Goal: Information Seeking & Learning: Learn about a topic

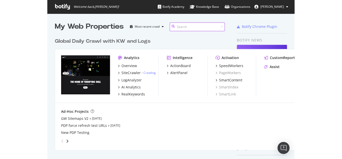
scroll to position [114, 257]
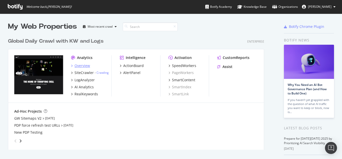
click at [84, 66] on div "Overview" at bounding box center [83, 65] width 16 height 5
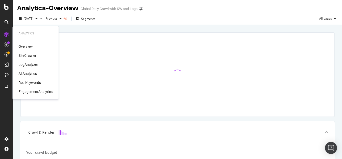
click at [28, 82] on div "RealKeywords" at bounding box center [30, 82] width 22 height 5
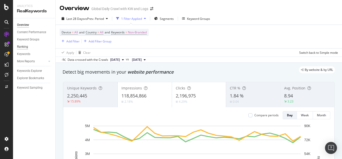
click at [20, 46] on div "Ranking" at bounding box center [22, 46] width 11 height 5
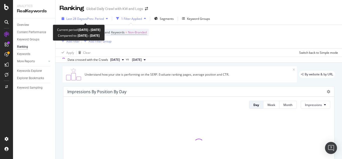
click at [84, 19] on span "vs Prev. Period" at bounding box center [94, 19] width 20 height 4
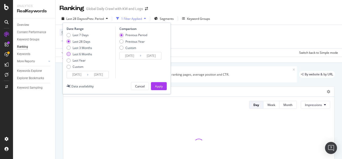
click at [69, 55] on div "Last 6 Months" at bounding box center [69, 54] width 4 height 4
type input "2025/04/05"
type input "2024/10/04"
type input "2025/04/04"
click at [158, 86] on div "Apply" at bounding box center [159, 86] width 8 height 4
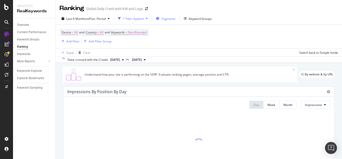
click at [167, 19] on span "Segments" at bounding box center [169, 19] width 14 height 4
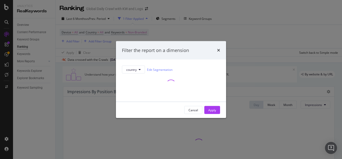
click at [150, 84] on div "modal" at bounding box center [171, 84] width 98 height 10
click at [141, 68] on icon "modal" at bounding box center [140, 69] width 2 height 3
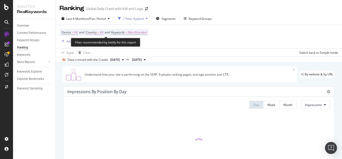
click at [99, 31] on span "Country = All" at bounding box center [95, 32] width 18 height 5
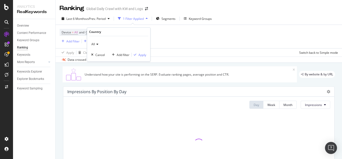
click at [98, 45] on icon at bounding box center [97, 44] width 4 height 3
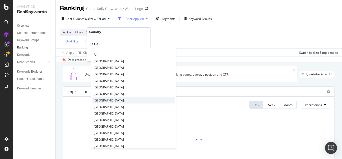
click at [104, 101] on div "Mexico" at bounding box center [133, 100] width 83 height 7
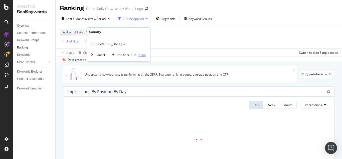
click at [143, 54] on div "Apply" at bounding box center [143, 55] width 8 height 4
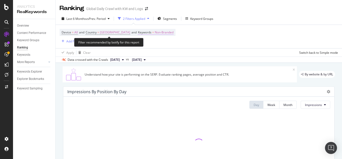
click at [155, 31] on span "Non-Branded" at bounding box center [164, 32] width 19 height 7
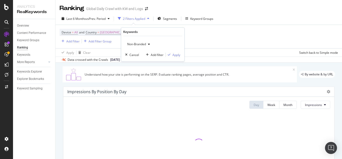
click at [149, 44] on icon "button" at bounding box center [149, 44] width 2 height 3
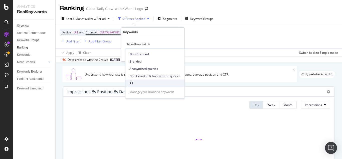
click at [132, 84] on span "All" at bounding box center [155, 83] width 51 height 5
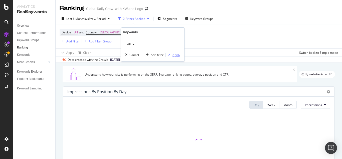
click at [178, 56] on div "Apply" at bounding box center [177, 55] width 8 height 4
click at [169, 19] on span "Segments" at bounding box center [169, 19] width 14 height 4
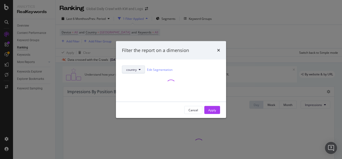
click at [140, 70] on icon "modal" at bounding box center [140, 69] width 2 height 3
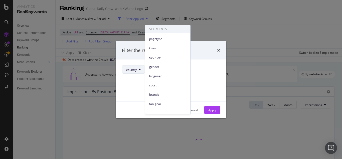
click at [140, 70] on icon "modal" at bounding box center [140, 69] width 2 height 3
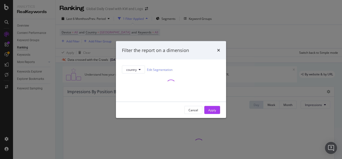
click at [146, 90] on div "modal" at bounding box center [171, 84] width 98 height 22
click at [191, 110] on div "Cancel" at bounding box center [194, 110] width 10 height 4
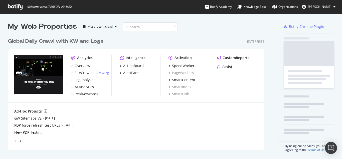
scroll to position [114, 257]
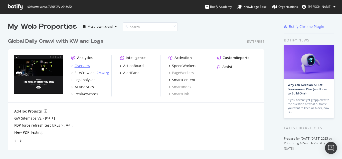
click at [84, 66] on div "Overview" at bounding box center [83, 65] width 16 height 5
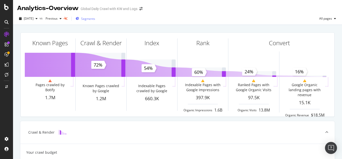
click at [95, 19] on span "Segments" at bounding box center [88, 19] width 14 height 4
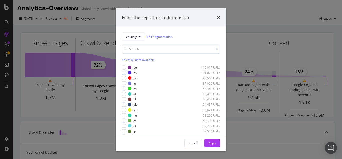
click at [131, 48] on input "modal" at bounding box center [171, 49] width 98 height 9
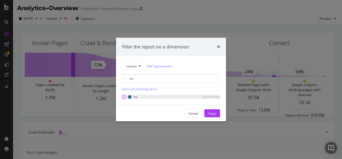
type input "mx"
click at [123, 96] on div "modal" at bounding box center [124, 97] width 4 height 4
click at [213, 114] on div "Apply" at bounding box center [213, 113] width 8 height 4
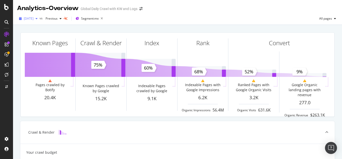
click at [34, 17] on span "[DATE]" at bounding box center [29, 18] width 10 height 4
click at [173, 17] on div "[DATE] vs Previous Segment: mx All pages" at bounding box center [177, 20] width 329 height 10
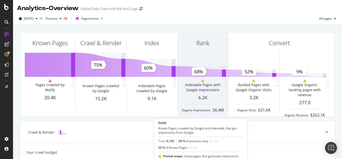
click at [201, 82] on div "Indexable Pages with Google Impressions" at bounding box center [202, 87] width 39 height 10
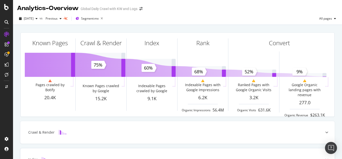
scroll to position [50, 0]
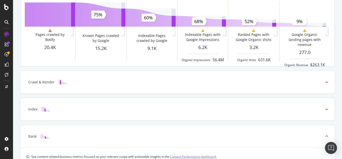
click at [326, 108] on icon at bounding box center [327, 109] width 3 height 3
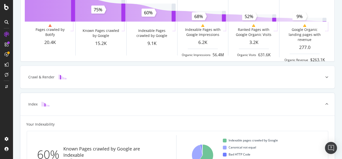
scroll to position [105, 0]
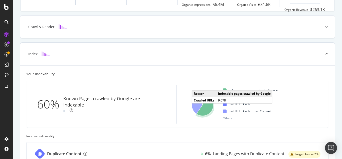
click at [207, 110] on icon "A chart." at bounding box center [205, 105] width 17 height 22
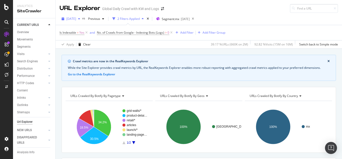
click at [80, 19] on icon "button" at bounding box center [79, 18] width 2 height 3
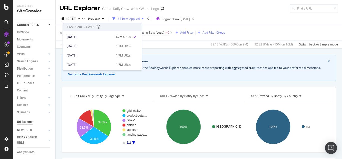
click at [250, 29] on div "Is Indexable = Yes and No. of Crawls from Google - Indexing Bots (Logs) > 0 Add…" at bounding box center [199, 32] width 279 height 15
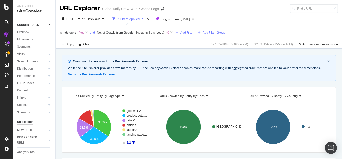
click at [328, 61] on icon "close banner" at bounding box center [329, 61] width 2 height 3
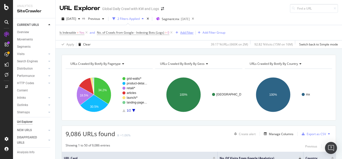
click at [189, 33] on div "Add Filter" at bounding box center [186, 32] width 13 height 4
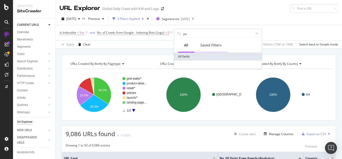
type input "p"
type input "A"
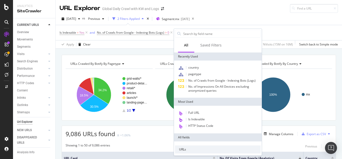
click at [260, 14] on div "[DATE] vs Previous 2 Filters Applied Segment: mx [DATE] Is Indexable = Yes and …" at bounding box center [199, 31] width 287 height 36
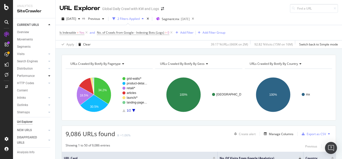
click at [48, 77] on icon at bounding box center [49, 75] width 2 height 3
click at [48, 54] on icon at bounding box center [49, 53] width 2 height 3
click at [48, 75] on icon at bounding box center [49, 75] width 2 height 3
click at [48, 60] on icon at bounding box center [49, 61] width 2 height 3
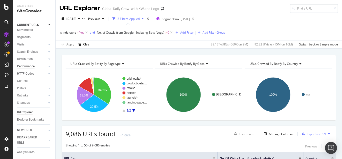
click at [21, 64] on div "Performance" at bounding box center [26, 66] width 18 height 5
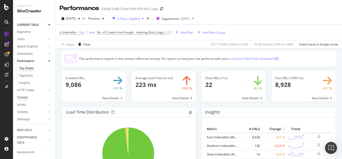
click at [21, 98] on div "Content" at bounding box center [22, 97] width 11 height 5
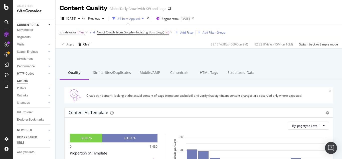
click at [186, 33] on div "Add Filter" at bounding box center [186, 32] width 13 height 4
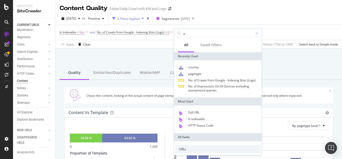
type input "au"
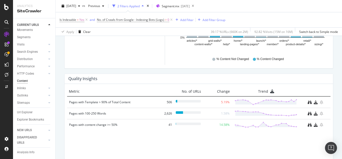
scroll to position [374, 0]
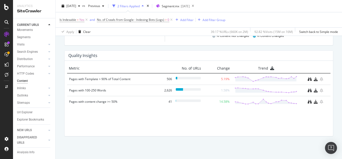
click at [7, 22] on icon at bounding box center [7, 22] width 4 height 4
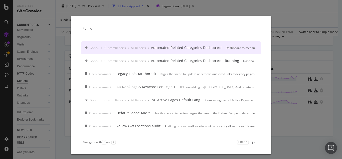
type input "A"
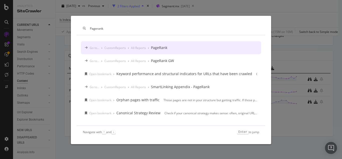
type input "Pagerank"
click at [164, 48] on div "PageRank" at bounding box center [159, 47] width 16 height 5
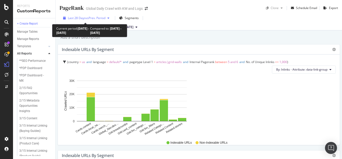
click at [101, 18] on span "vs Prev. Period" at bounding box center [96, 18] width 20 height 4
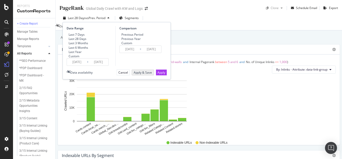
click at [67, 50] on div "Last 6 Months" at bounding box center [67, 47] width 0 height 4
type input "[DATE]"
click at [162, 74] on div "Apply" at bounding box center [162, 72] width 8 height 4
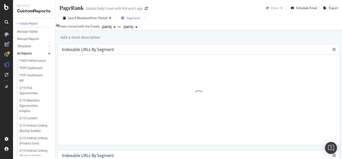
click at [130, 19] on span "Segments" at bounding box center [134, 18] width 14 height 4
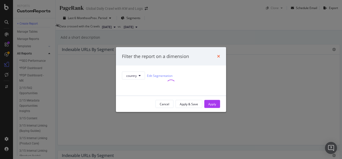
click at [219, 54] on icon "times" at bounding box center [218, 56] width 3 height 4
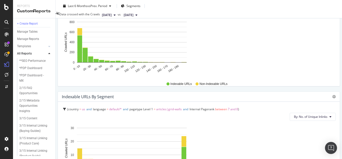
scroll to position [351, 0]
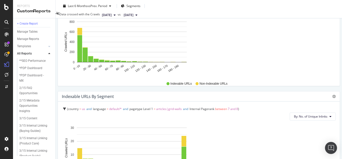
scroll to position [351, 0]
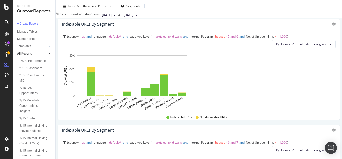
scroll to position [0, 0]
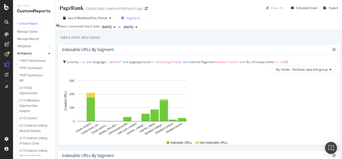
click at [132, 18] on span "Segments" at bounding box center [134, 18] width 14 height 4
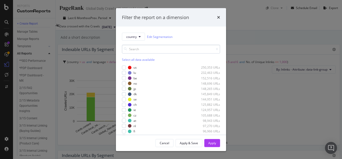
click at [136, 49] on input "modal" at bounding box center [171, 49] width 98 height 9
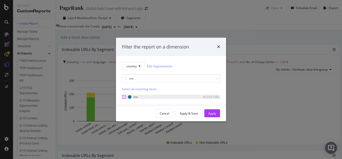
type input "mx"
click at [124, 96] on div "modal" at bounding box center [124, 97] width 4 height 4
click at [210, 114] on div "Apply" at bounding box center [213, 113] width 8 height 4
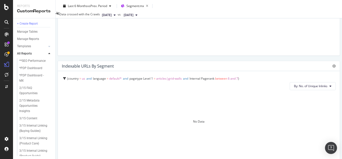
scroll to position [376, 0]
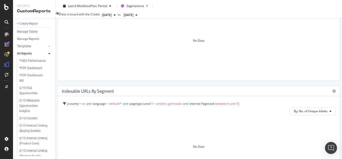
scroll to position [251, 0]
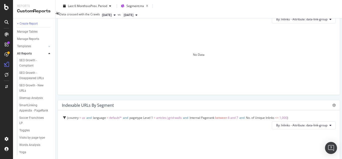
scroll to position [767, 0]
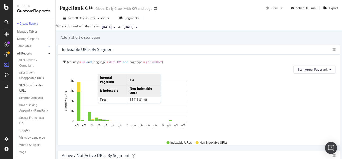
scroll to position [893, 0]
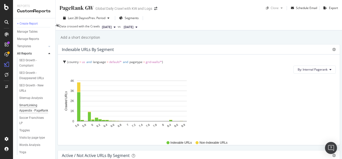
click at [30, 106] on div "SmartLinking Appendix - PageRank" at bounding box center [34, 108] width 30 height 11
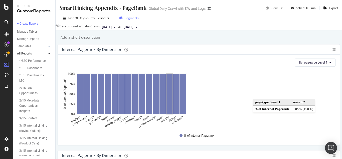
click at [131, 19] on span "Segments" at bounding box center [132, 18] width 14 height 4
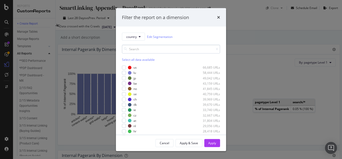
click at [134, 49] on input "modal" at bounding box center [171, 49] width 98 height 9
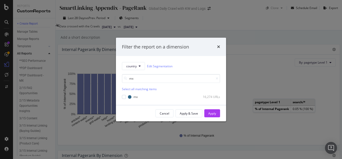
type input "mx"
click at [126, 94] on div "mx 16,274 URLs" at bounding box center [171, 95] width 98 height 5
click at [125, 97] on div "modal" at bounding box center [124, 97] width 4 height 4
click at [213, 115] on div "Apply" at bounding box center [213, 113] width 8 height 4
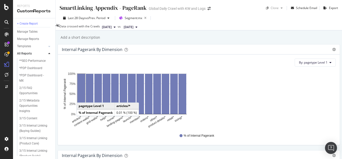
drag, startPoint x: 82, startPoint y: 99, endPoint x: 86, endPoint y: 101, distance: 4.6
click at [85, 101] on rect "A chart." at bounding box center [81, 94] width 8 height 40
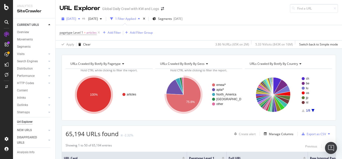
click at [80, 19] on icon "button" at bounding box center [79, 18] width 2 height 3
click at [230, 17] on div "2025 Oct. 7th vs 2025 Sep. 9th 1 Filter Applied Segments 2025-09-18" at bounding box center [199, 20] width 287 height 10
click at [98, 31] on icon at bounding box center [99, 32] width 4 height 5
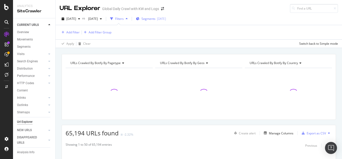
click at [156, 19] on span "Segments" at bounding box center [149, 19] width 14 height 4
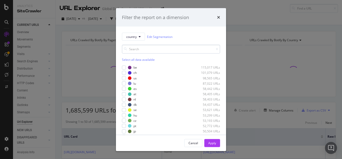
click at [139, 49] on input "modal" at bounding box center [171, 49] width 98 height 9
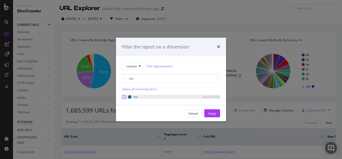
type input "mx"
click at [124, 97] on div "modal" at bounding box center [124, 97] width 4 height 4
click at [213, 111] on div "Apply" at bounding box center [213, 113] width 8 height 4
